Goal: Task Accomplishment & Management: Manage account settings

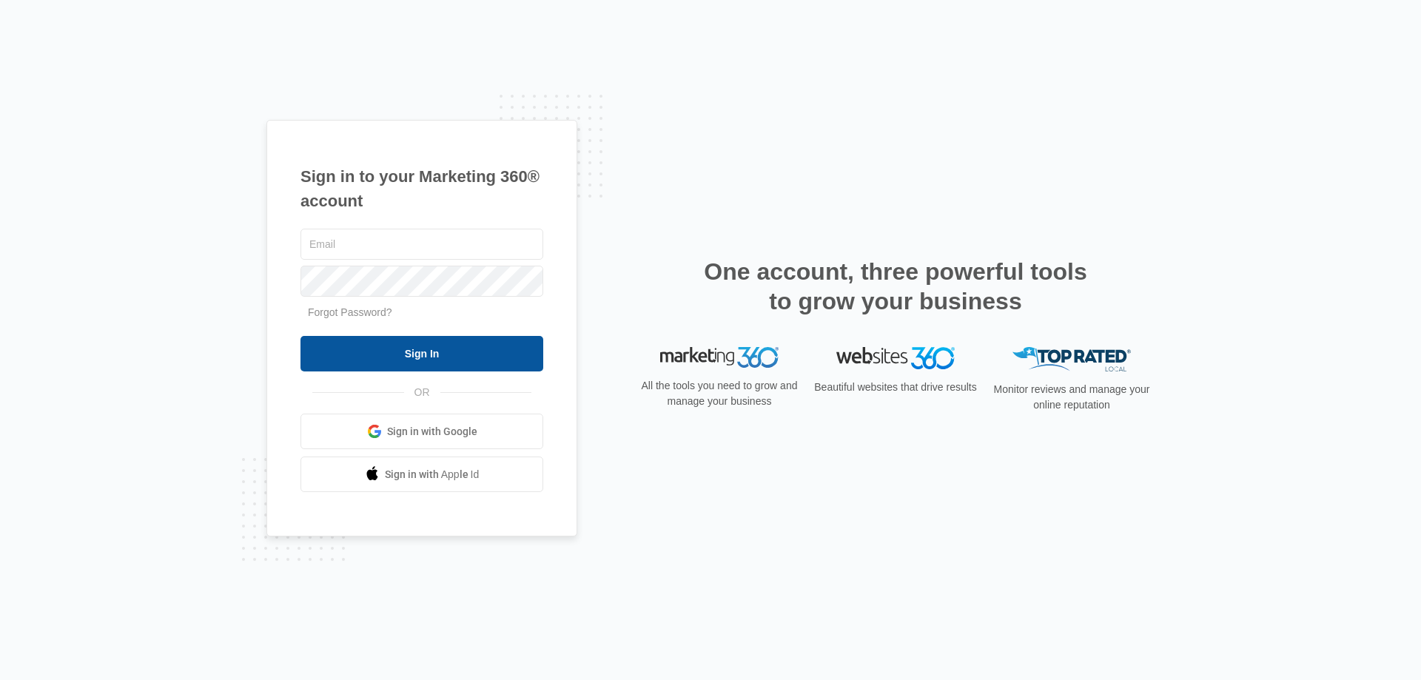
type input "[EMAIL_ADDRESS][DOMAIN_NAME]"
click at [410, 347] on input "Sign In" at bounding box center [421, 354] width 243 height 36
